Goal: Information Seeking & Learning: Learn about a topic

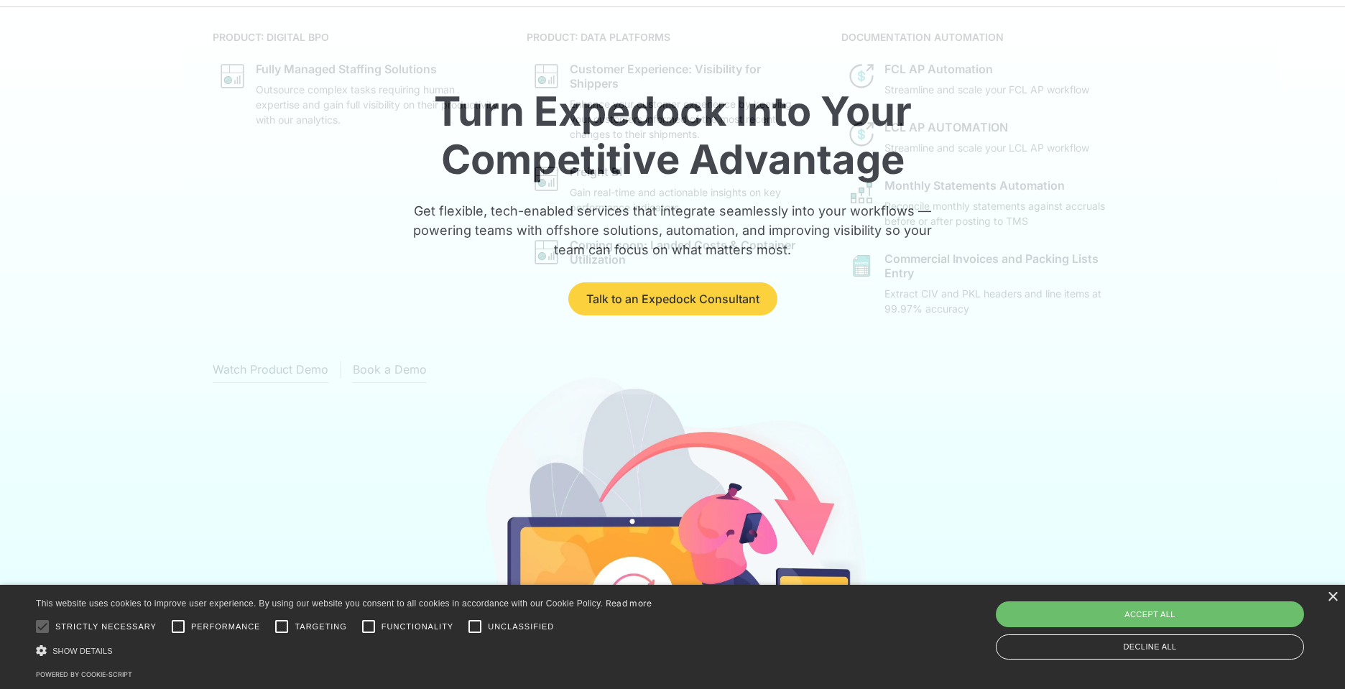
scroll to position [90, 0]
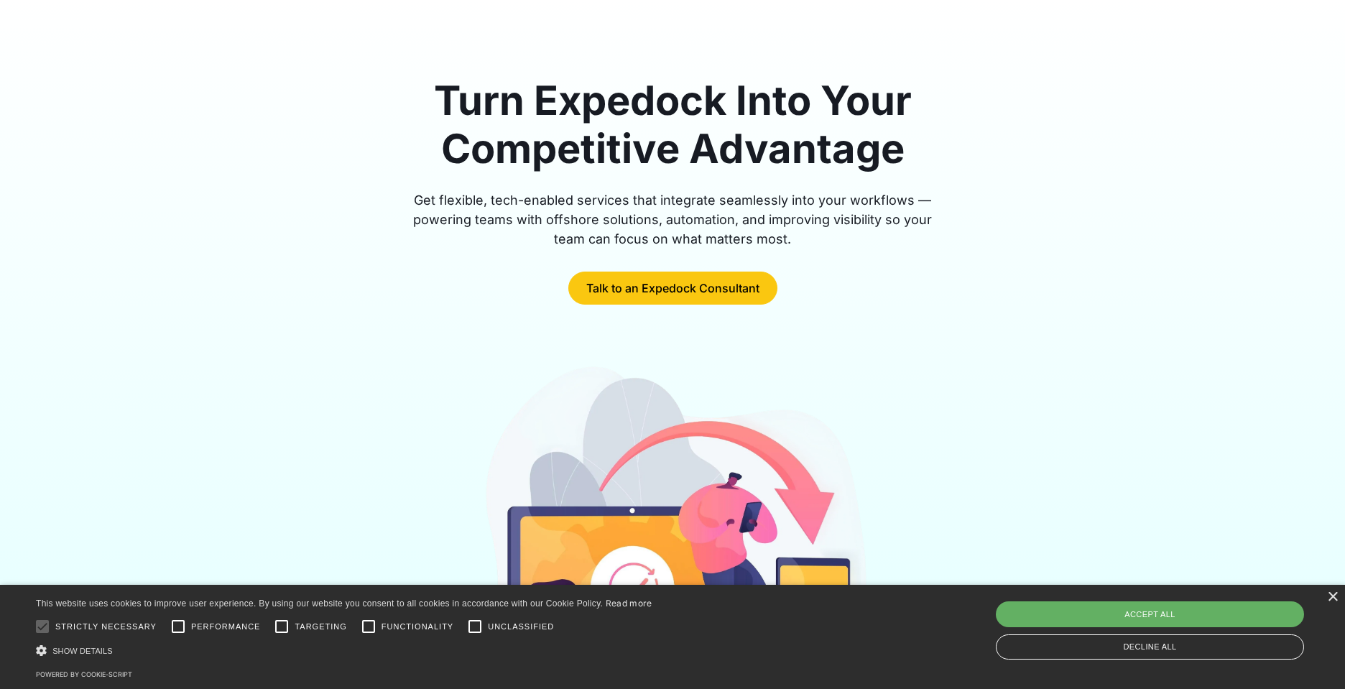
click at [1173, 614] on div "Accept all" at bounding box center [1150, 614] width 308 height 26
checkbox input "true"
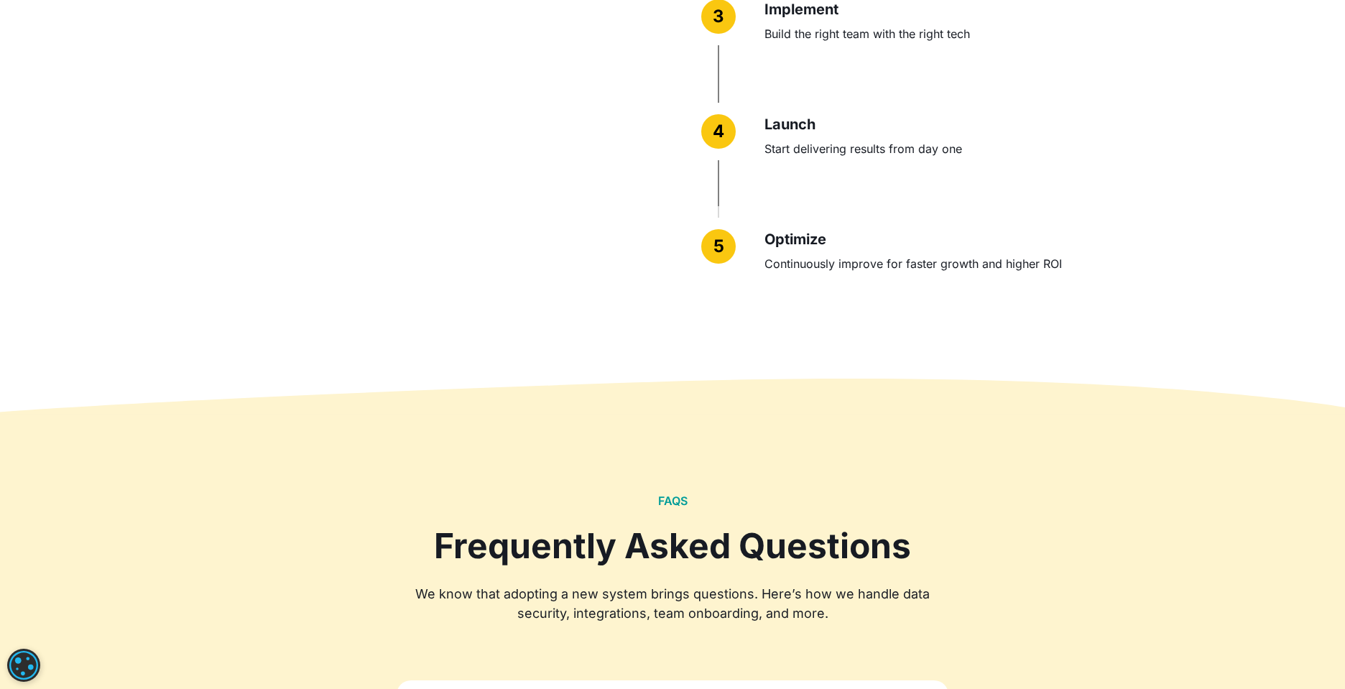
scroll to position [4279, 0]
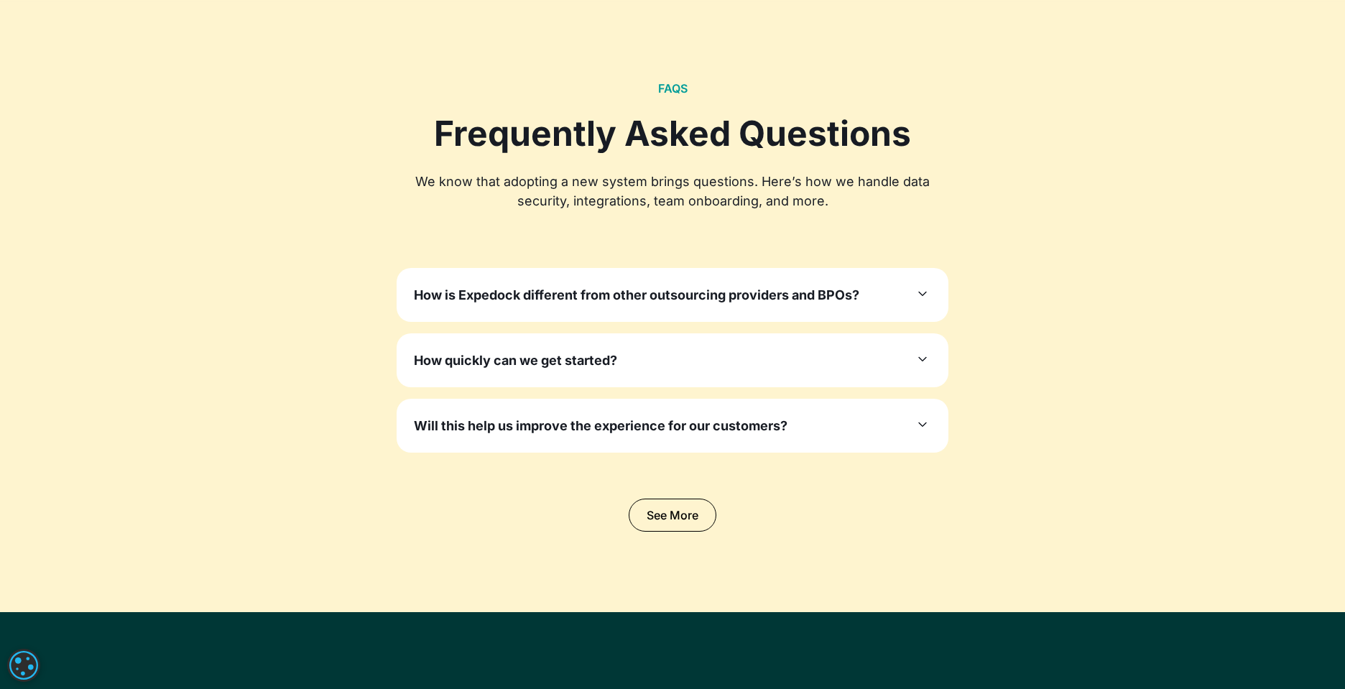
click at [629, 308] on div "How is Expedock different from other outsourcing providers and BPOs? Unlike gen…" at bounding box center [673, 295] width 552 height 54
click at [742, 300] on h3 "How is Expedock different from other outsourcing providers and BPOs?" at bounding box center [636, 294] width 445 height 19
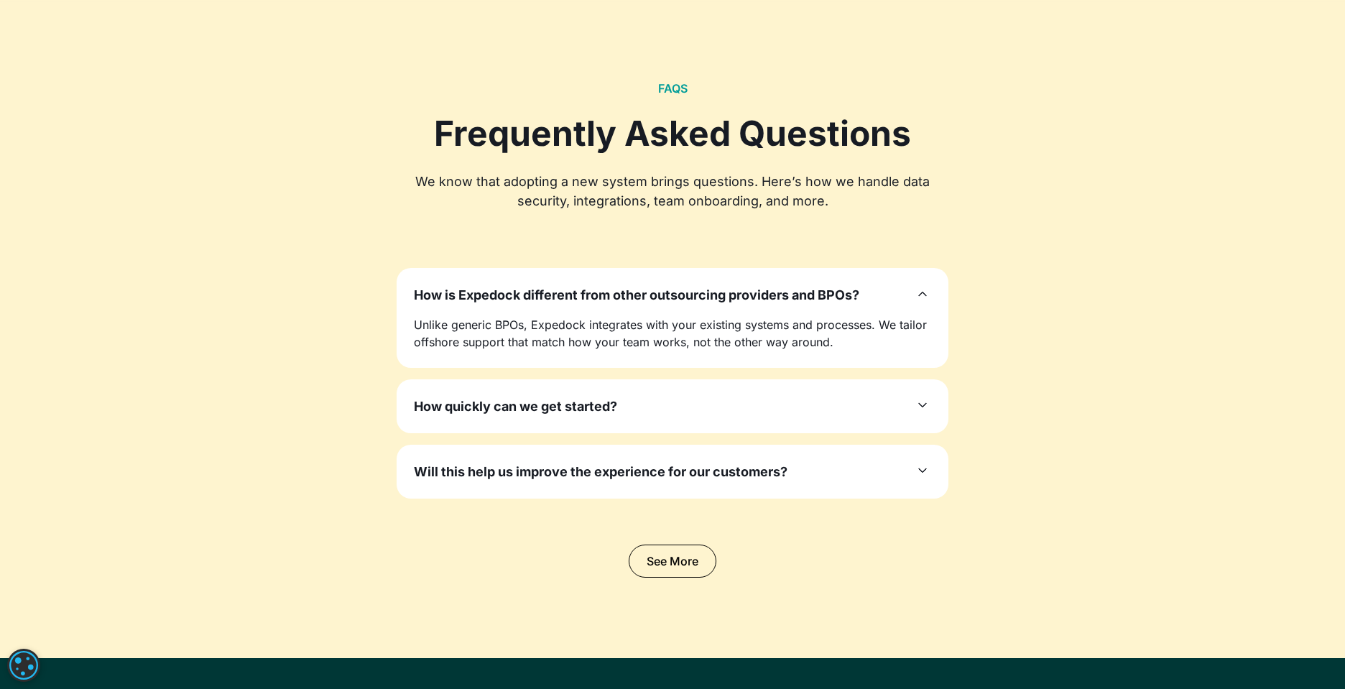
click at [752, 406] on div "How quickly can we get started?" at bounding box center [672, 406] width 517 height 19
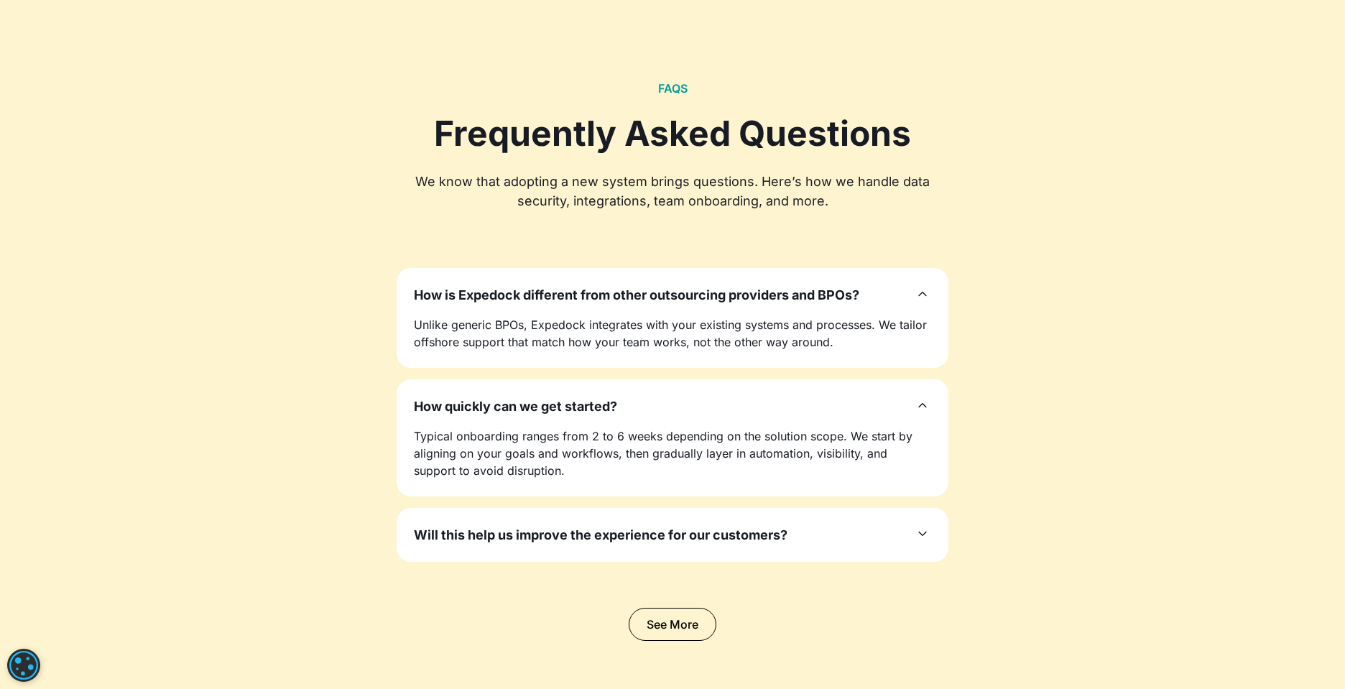
click at [512, 535] on h3 "Will this help us improve the experience for our customers?" at bounding box center [601, 534] width 374 height 19
